Goal: Task Accomplishment & Management: Use online tool/utility

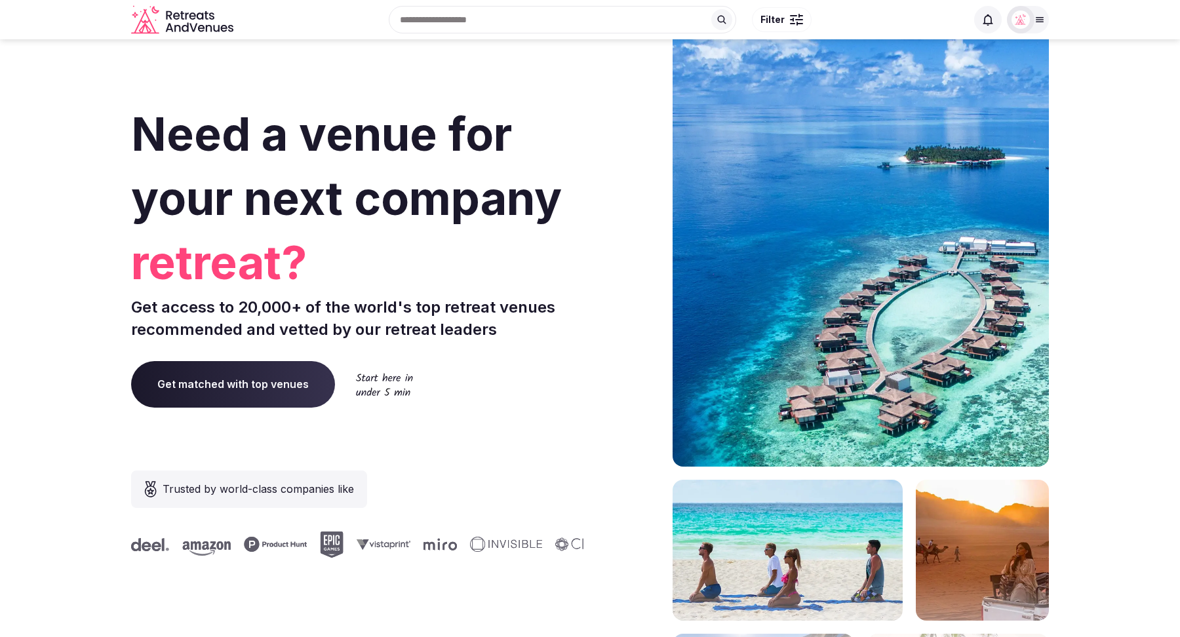
click at [1026, 24] on img at bounding box center [1021, 19] width 18 height 18
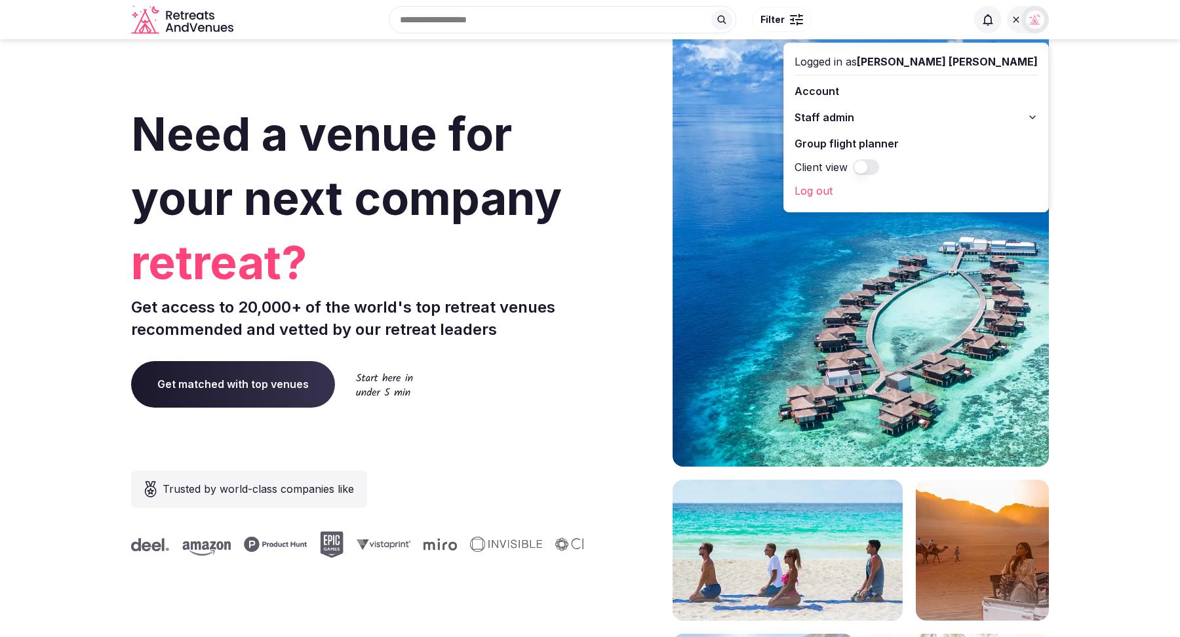
click at [1023, 116] on button "Staff admin" at bounding box center [916, 117] width 243 height 21
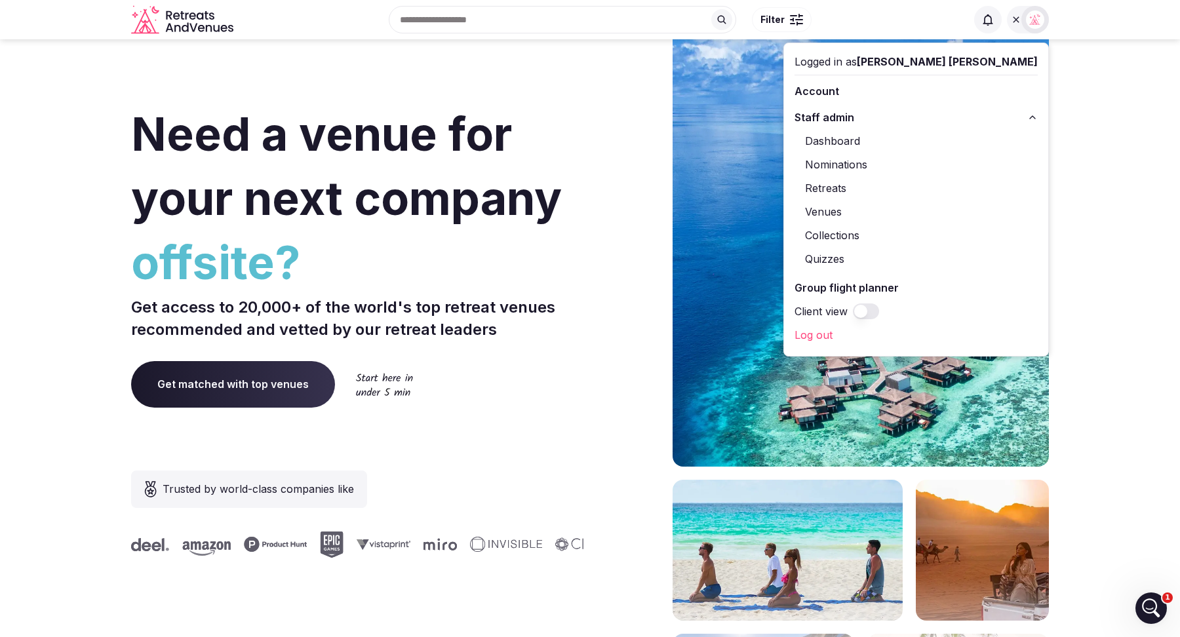
click at [919, 187] on link "Retreats" at bounding box center [916, 188] width 243 height 21
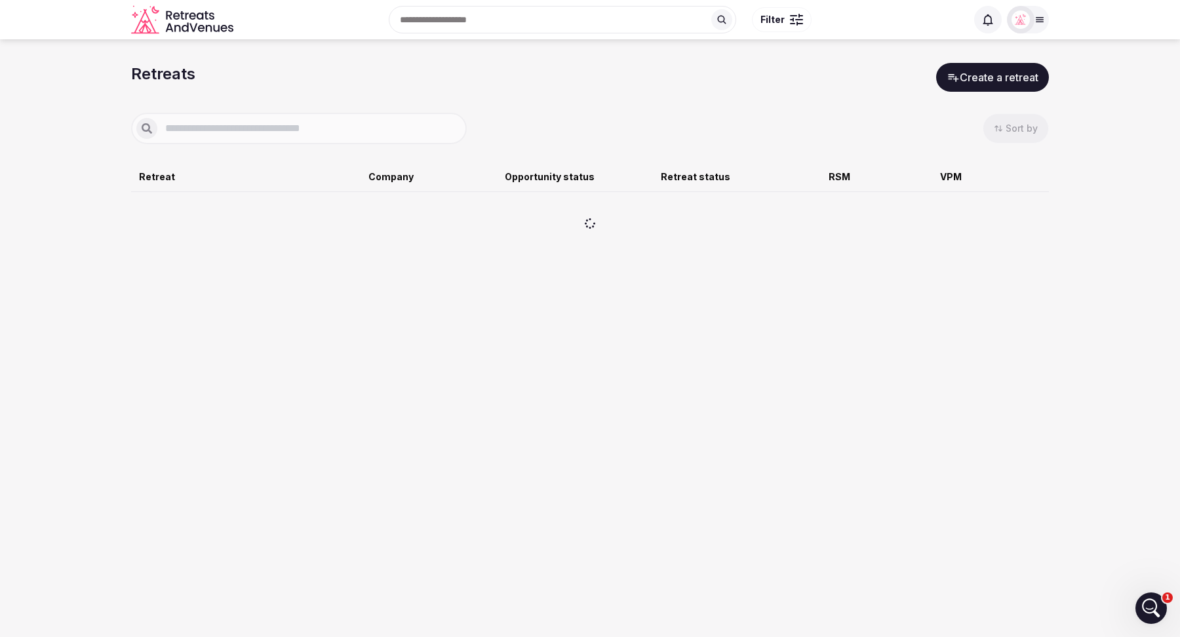
click at [984, 73] on button "Create a retreat" at bounding box center [992, 77] width 113 height 29
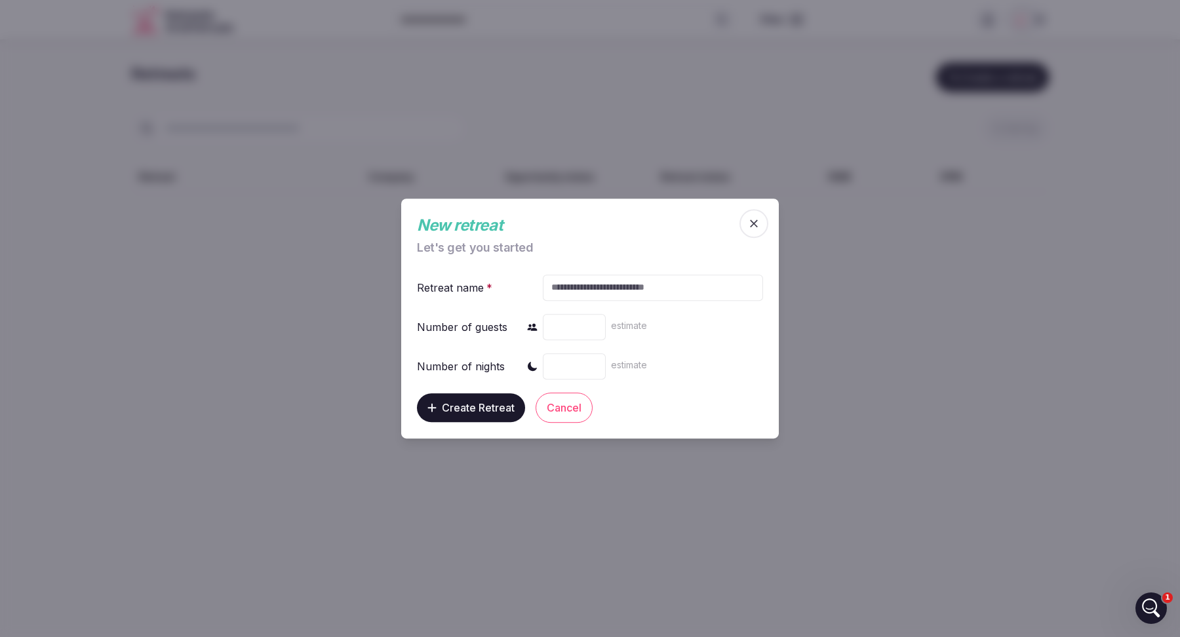
click at [756, 228] on icon "button" at bounding box center [754, 223] width 13 height 13
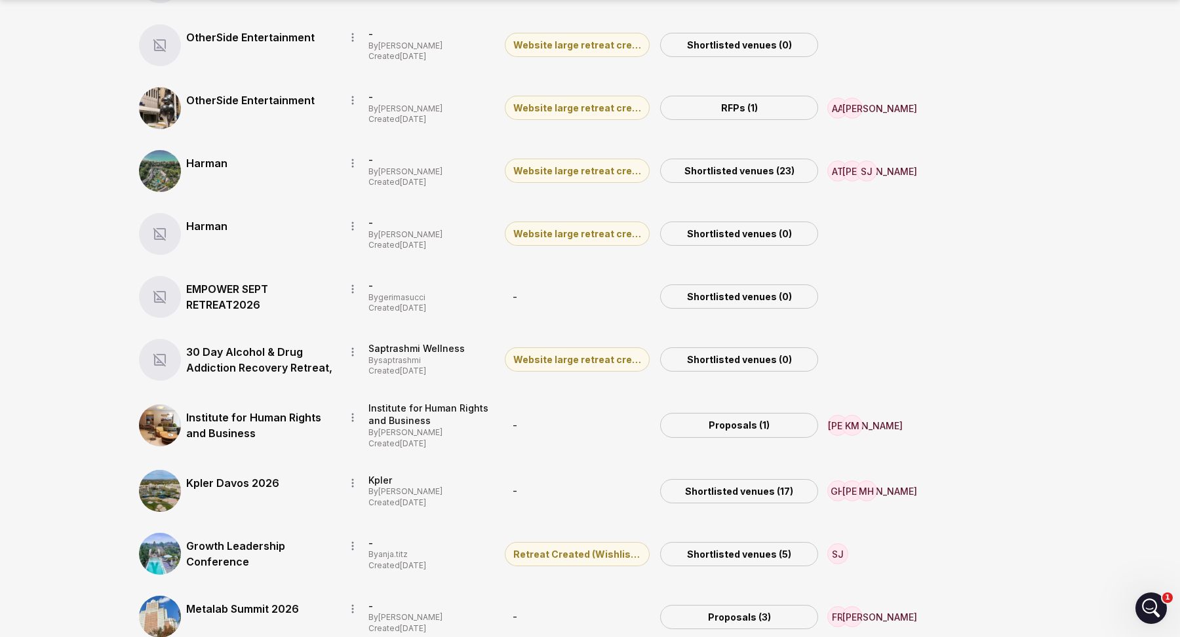
scroll to position [626, 0]
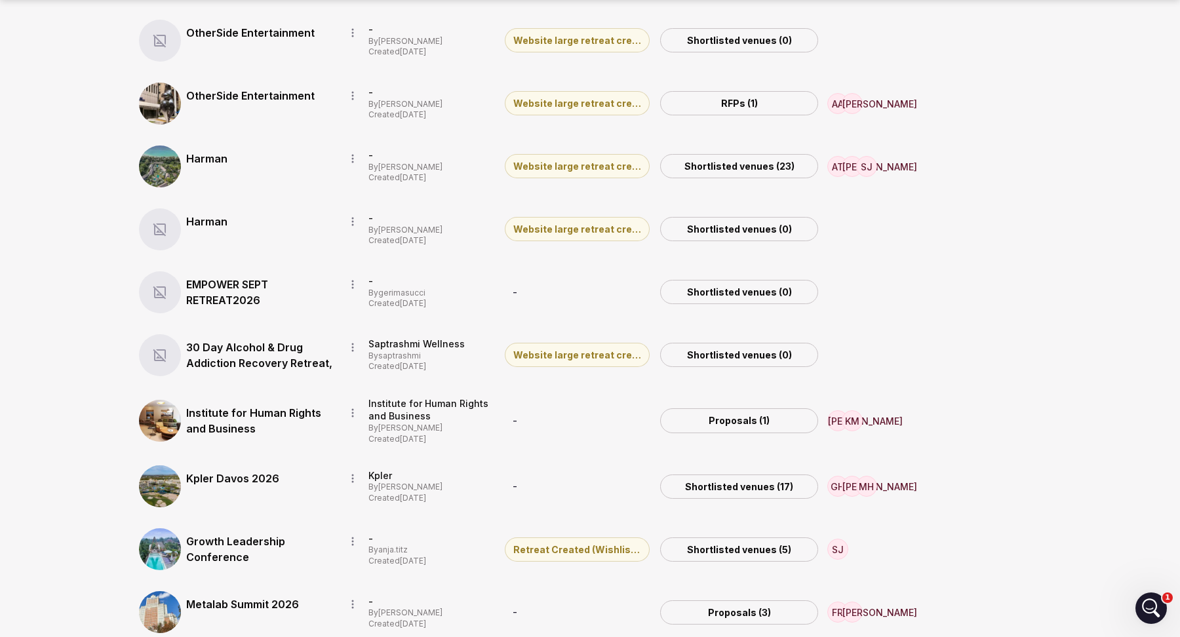
click at [356, 220] on icon "button" at bounding box center [353, 221] width 10 height 10
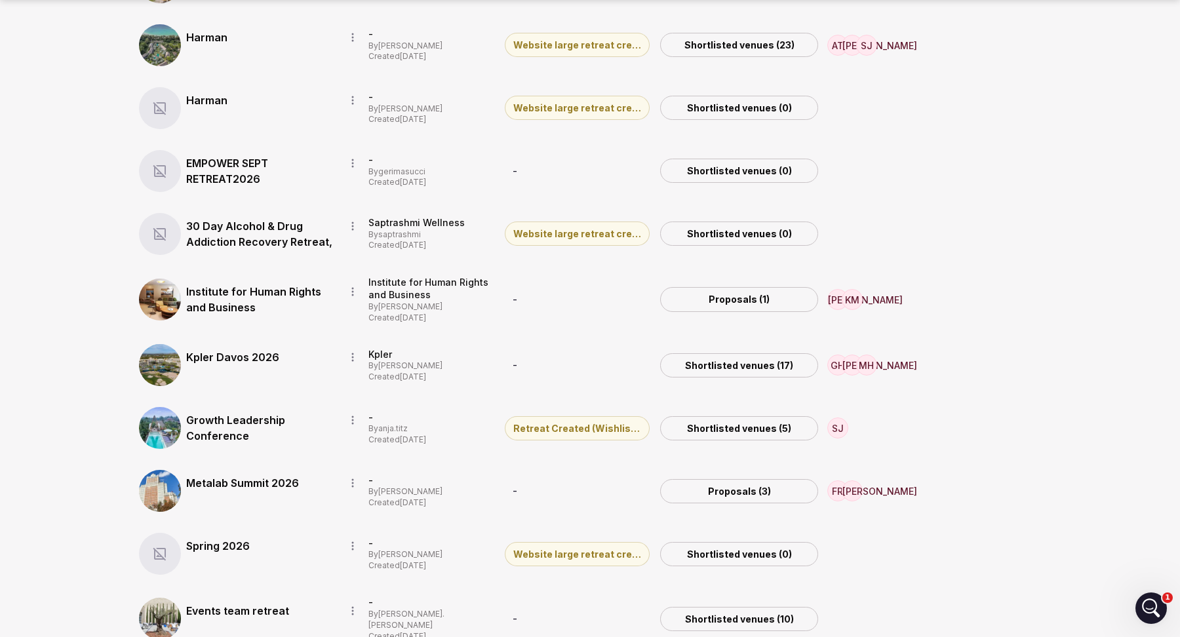
scroll to position [755, 0]
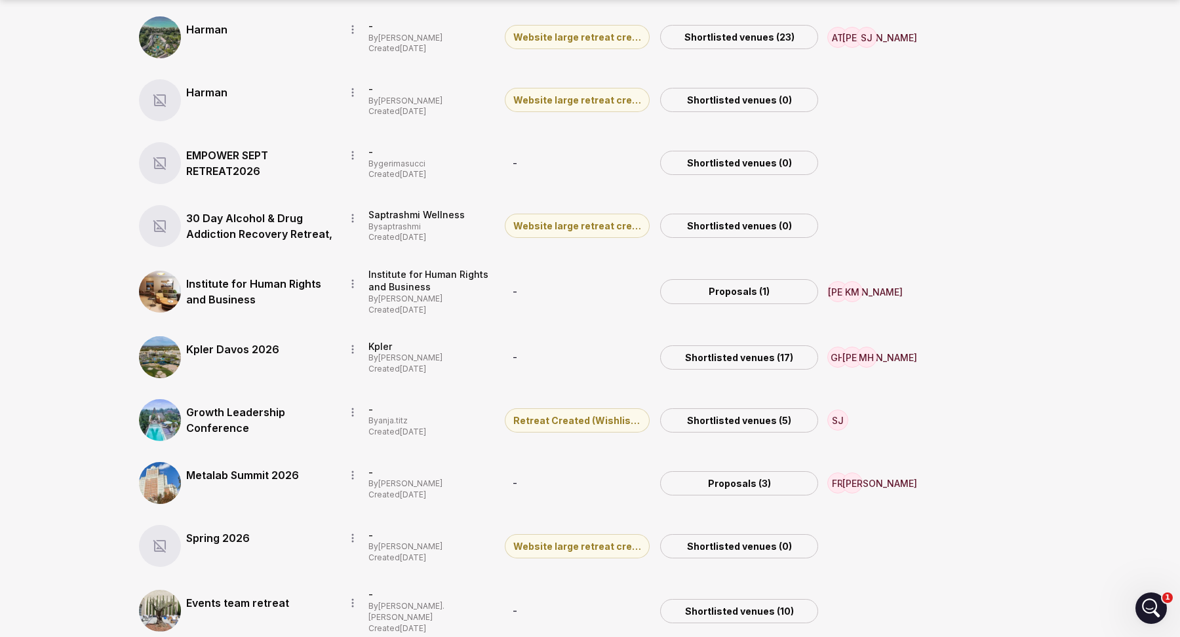
click at [235, 353] on link "Kpler Davos 2026" at bounding box center [260, 350] width 148 height 16
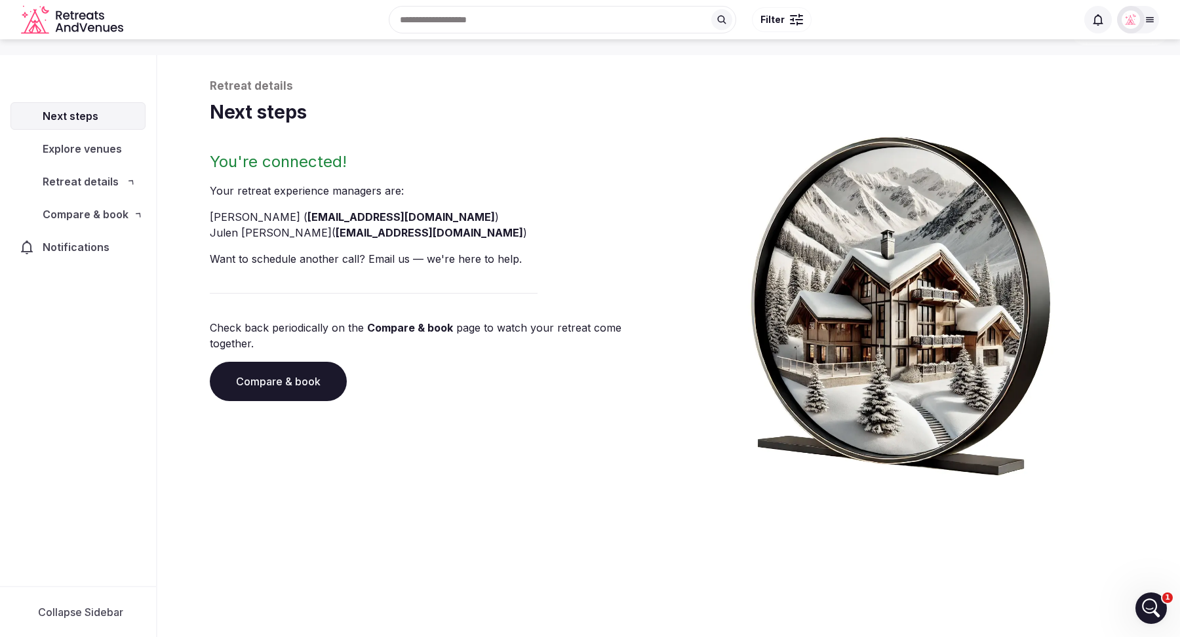
scroll to position [45, 0]
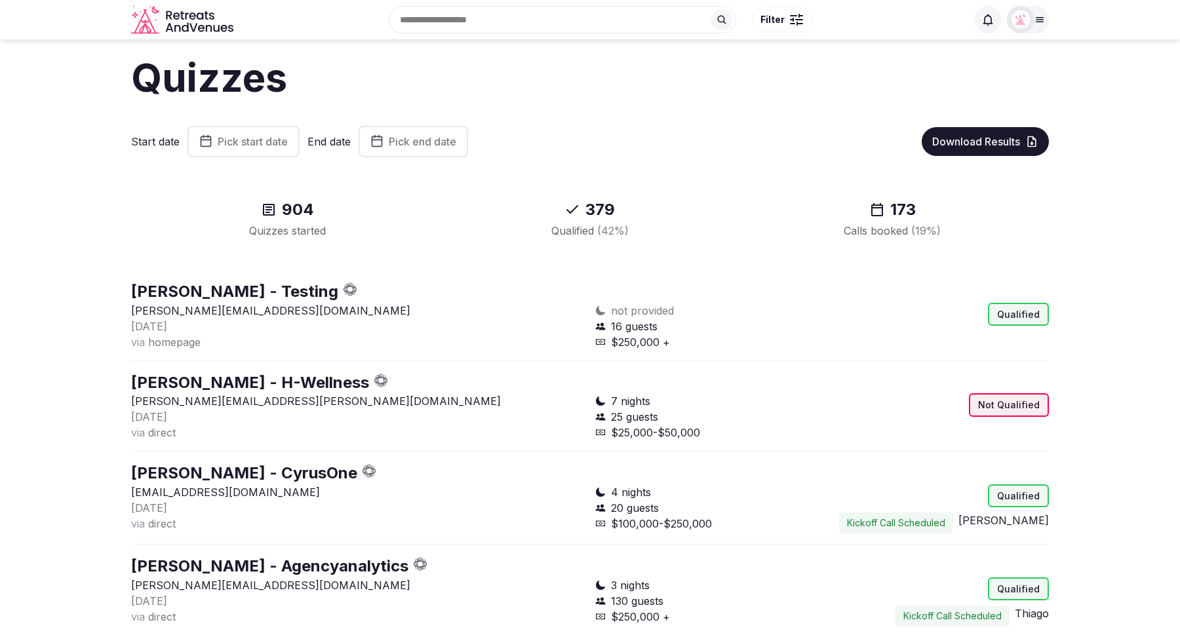
click at [251, 143] on span "Pick start date" at bounding box center [253, 141] width 70 height 13
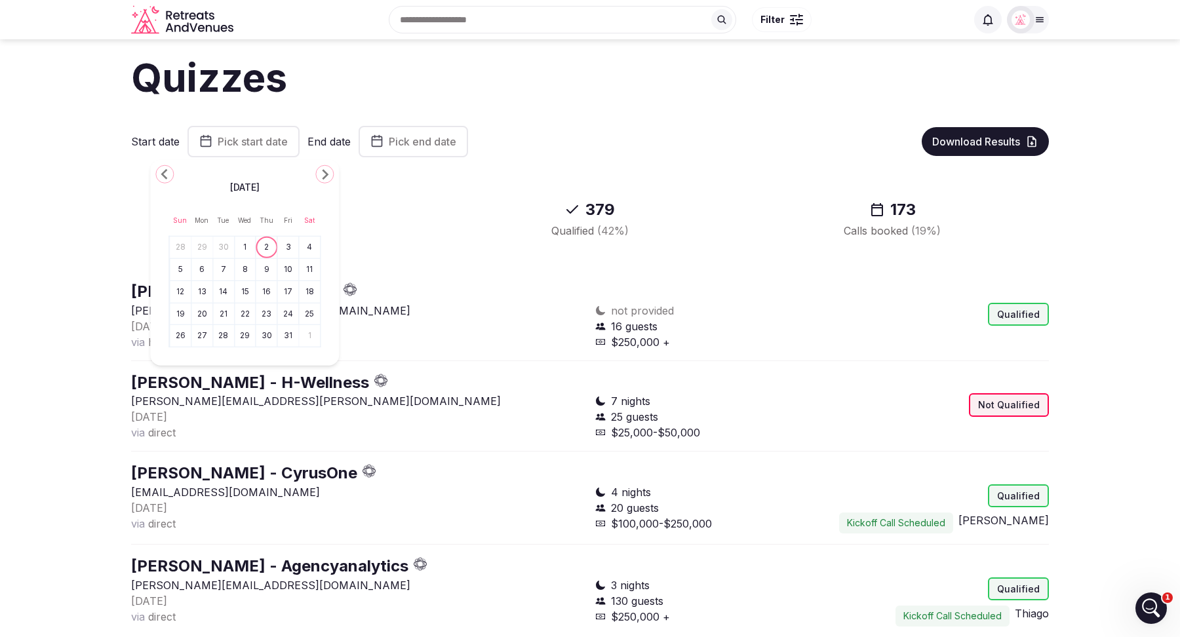
click at [163, 174] on polygon "Go to the Previous Month" at bounding box center [164, 174] width 7 height 10
click at [203, 313] on button "22" at bounding box center [202, 313] width 18 height 19
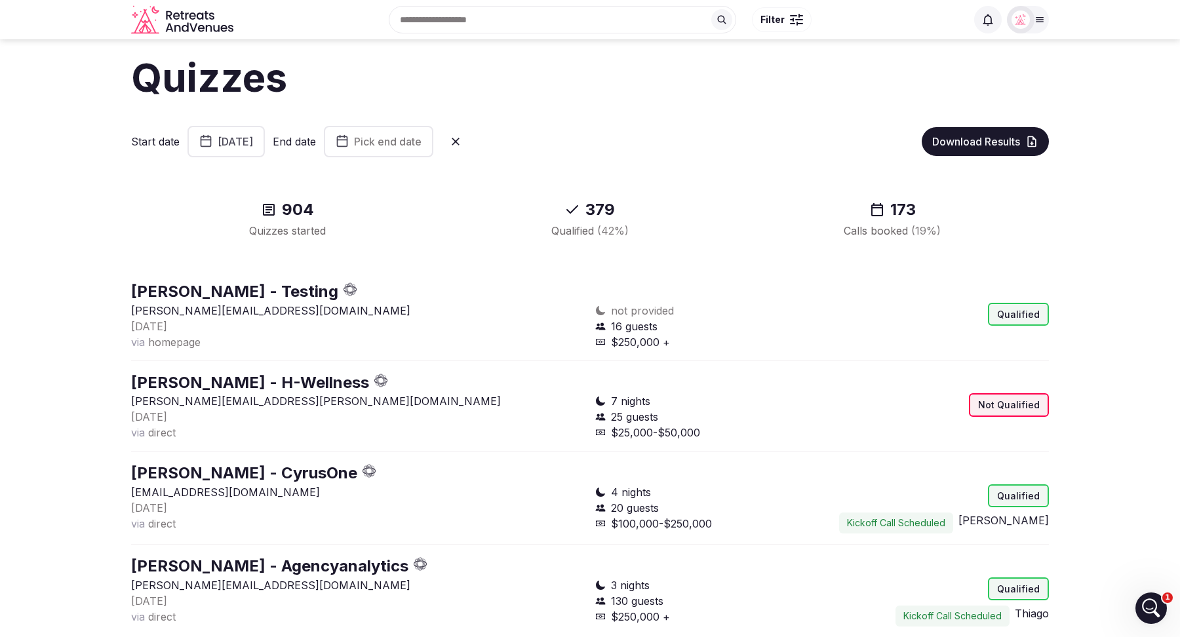
click at [422, 148] on span "Pick end date" at bounding box center [388, 141] width 68 height 13
click at [380, 182] on button "Go to the Previous Month" at bounding box center [379, 174] width 18 height 18
click at [398, 337] on button "28" at bounding box center [395, 336] width 18 height 19
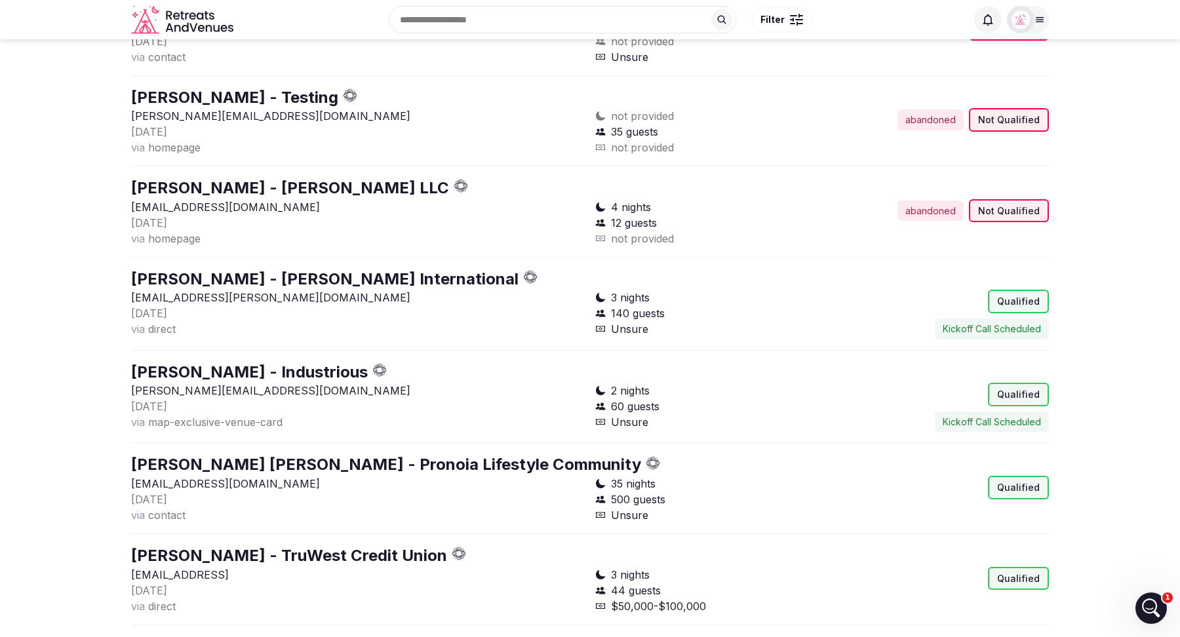
scroll to position [28, 0]
